Goal: Information Seeking & Learning: Learn about a topic

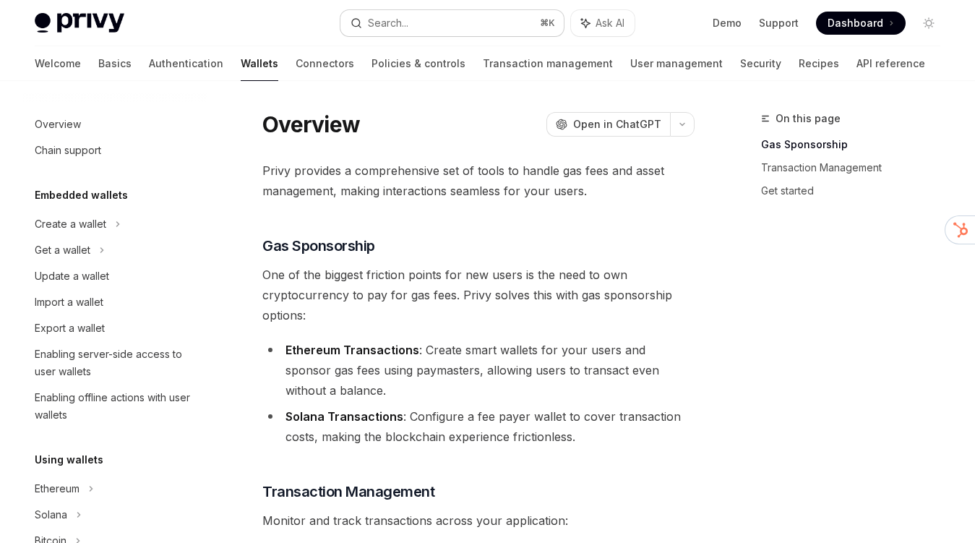
click at [426, 33] on button "Search... ⌘ K" at bounding box center [451, 23] width 223 height 26
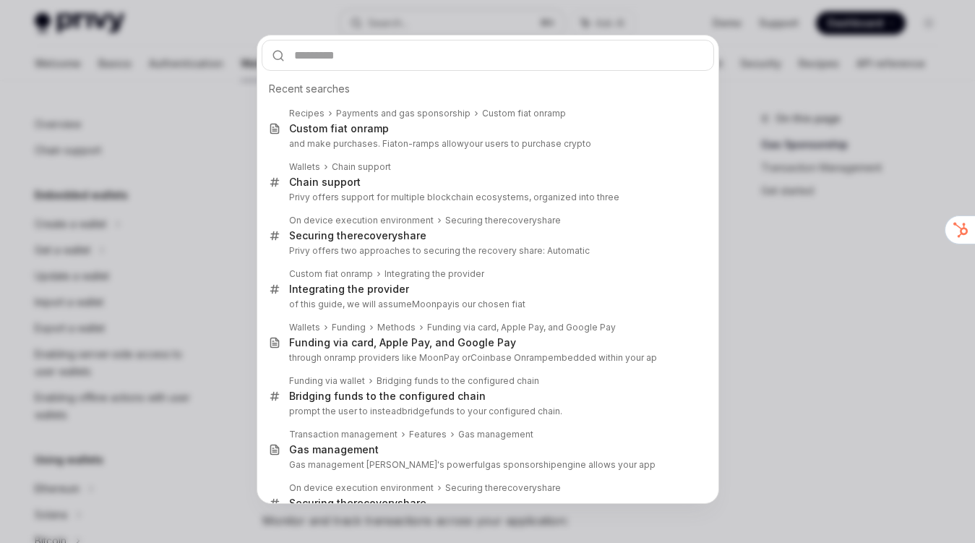
click at [426, 33] on div "Recent searches Recipes Payments and gas sponsorship Custom fiat onramp Custom …" at bounding box center [487, 271] width 975 height 543
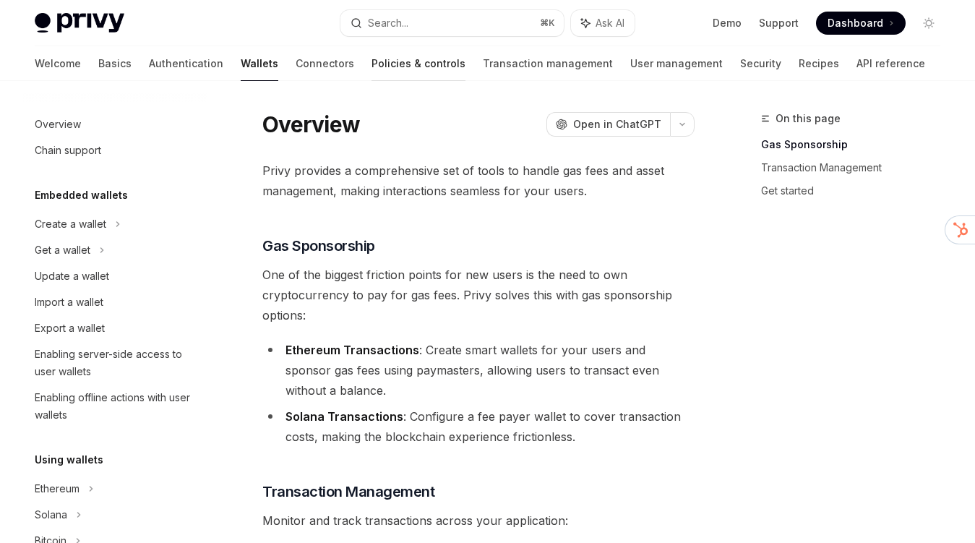
click at [372, 61] on link "Policies & controls" at bounding box center [419, 63] width 94 height 35
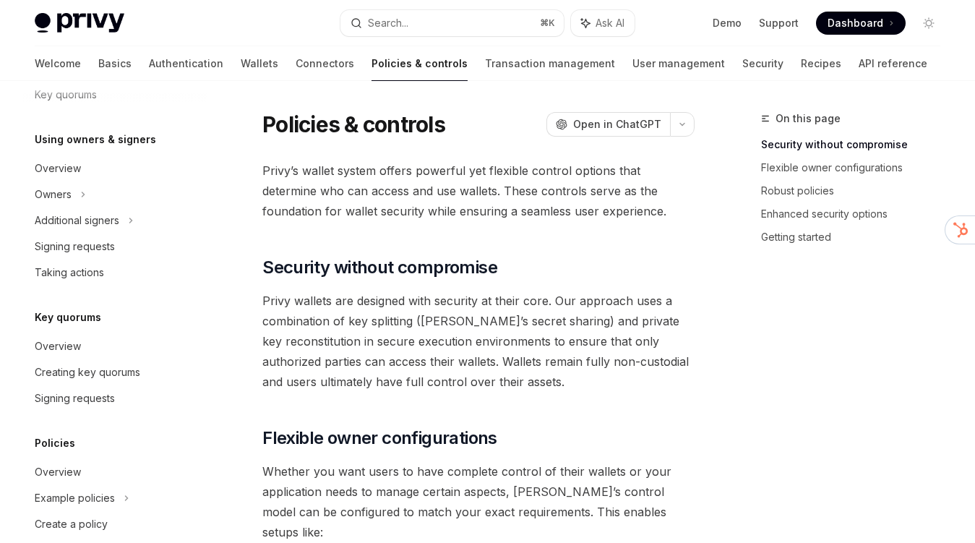
scroll to position [388, 0]
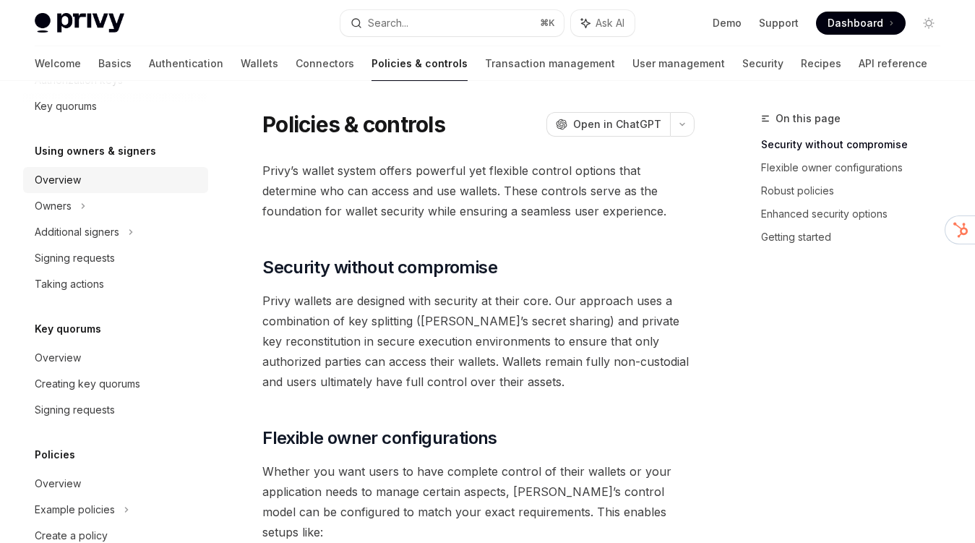
click at [113, 189] on link "Overview" at bounding box center [115, 180] width 185 height 26
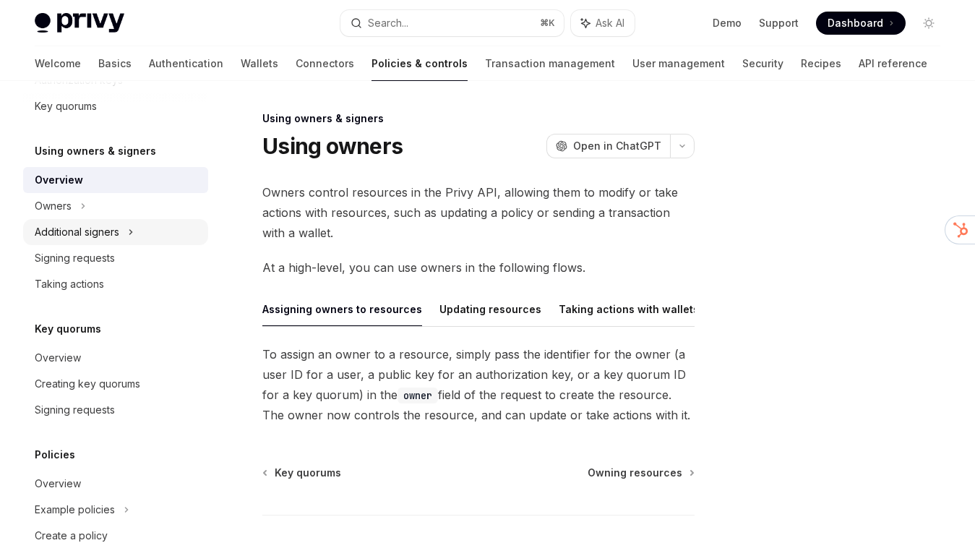
click at [77, 223] on div "Additional signers" at bounding box center [115, 232] width 185 height 26
type textarea "*"
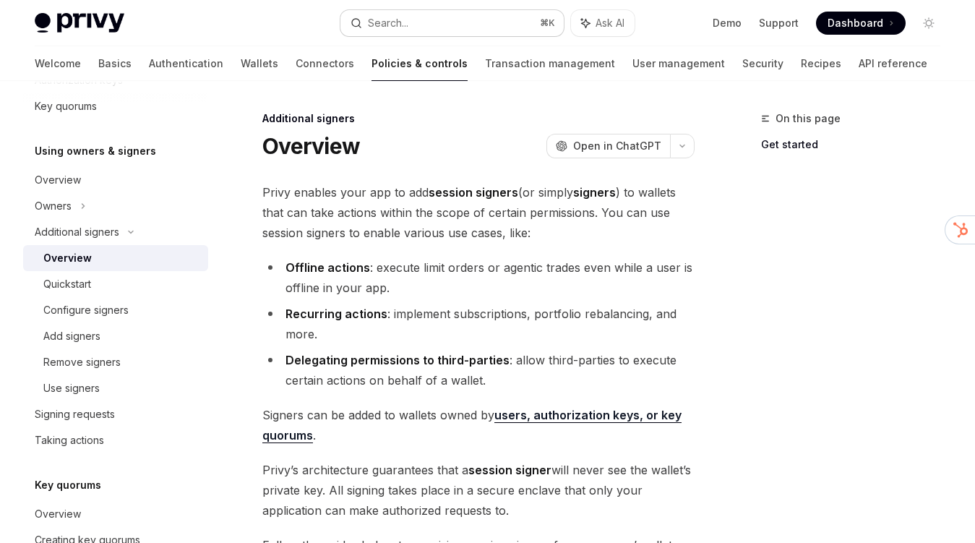
click at [387, 27] on div "Search..." at bounding box center [388, 22] width 40 height 17
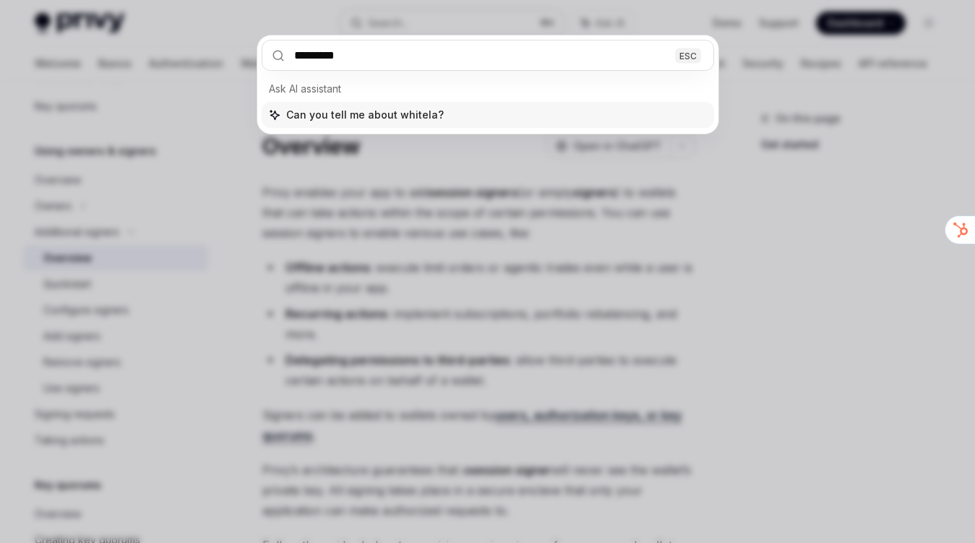
type input "**********"
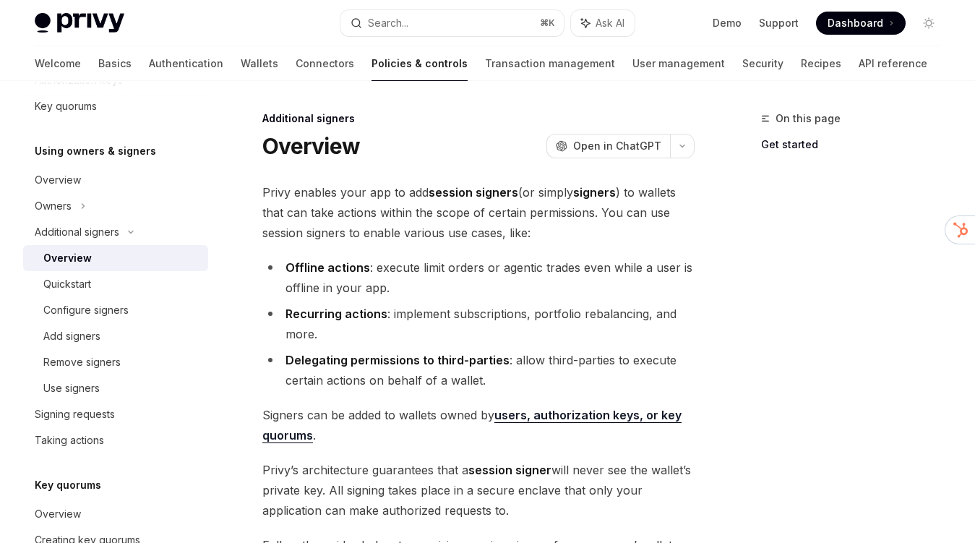
type textarea "*"
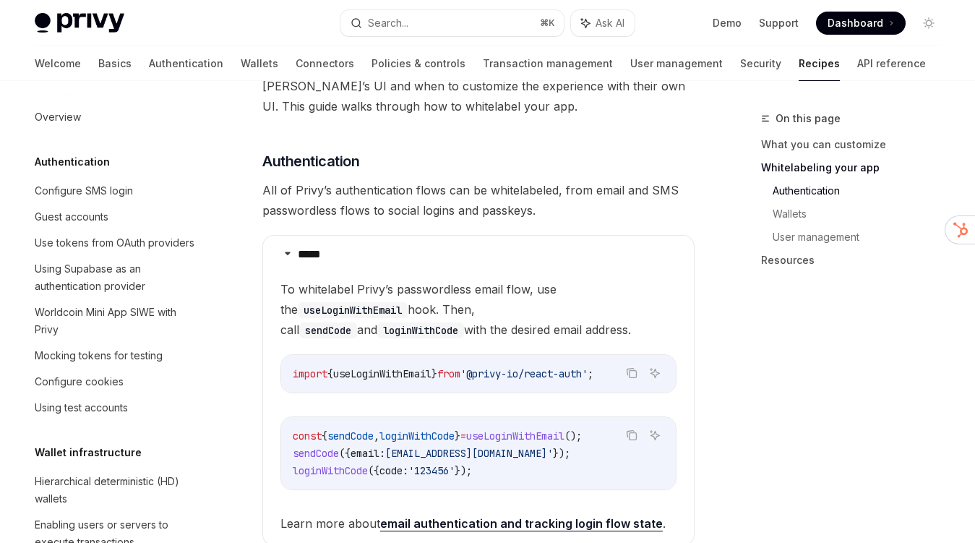
scroll to position [601, 0]
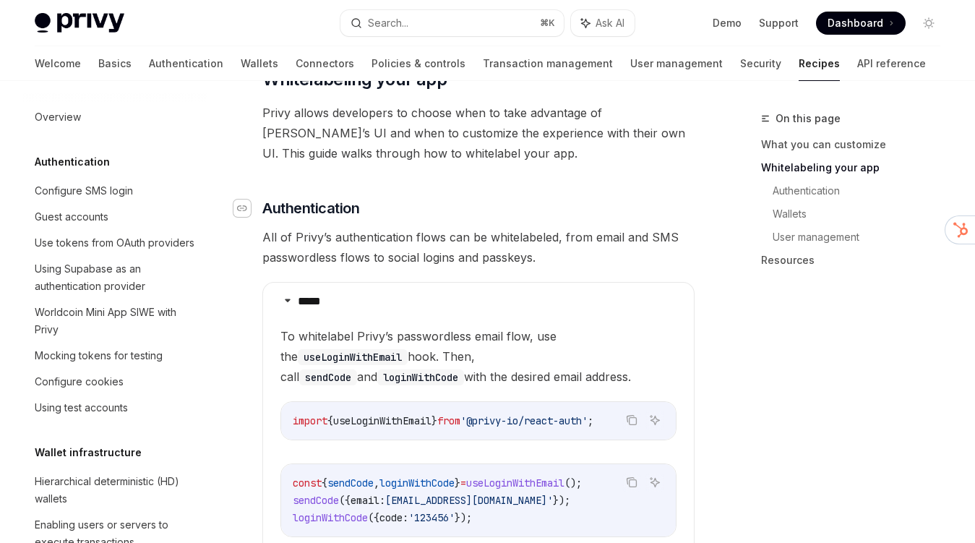
click at [238, 203] on div "Navigate to header" at bounding box center [241, 208] width 17 height 17
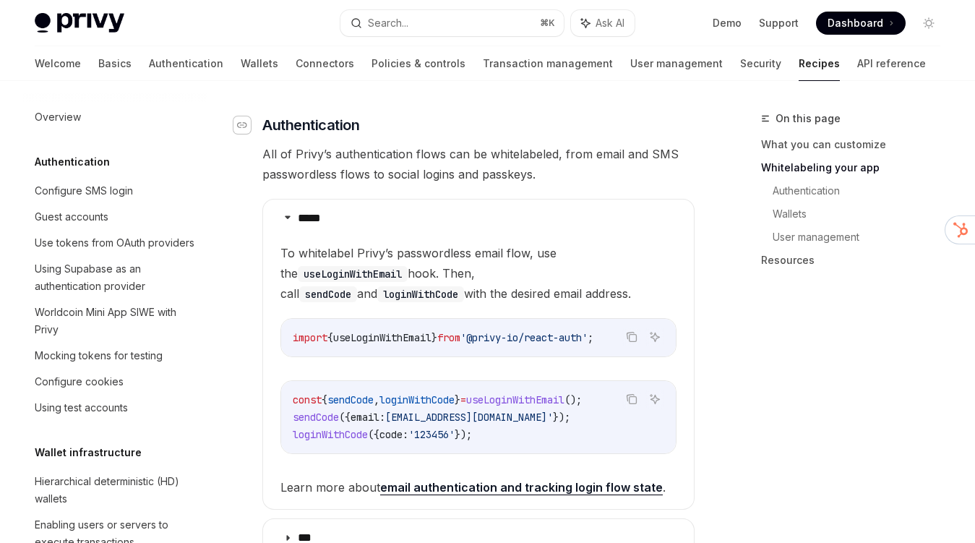
scroll to position [690, 0]
